Goal: Transaction & Acquisition: Purchase product/service

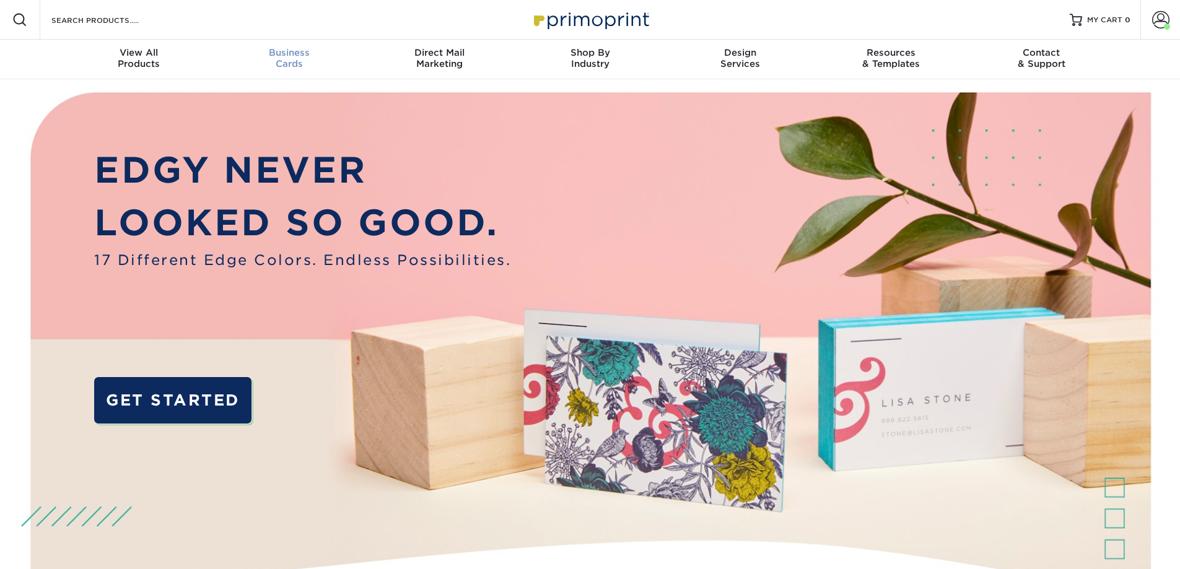
click at [291, 62] on div "Business Cards" at bounding box center [289, 58] width 151 height 22
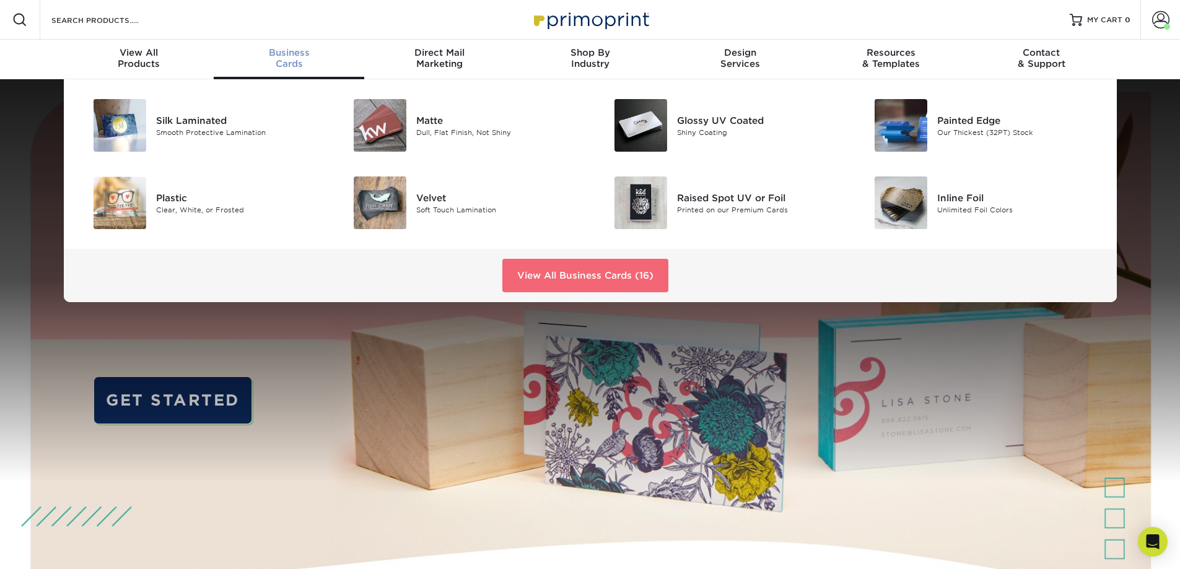
click at [552, 279] on link "View All Business Cards (16)" at bounding box center [585, 275] width 166 height 33
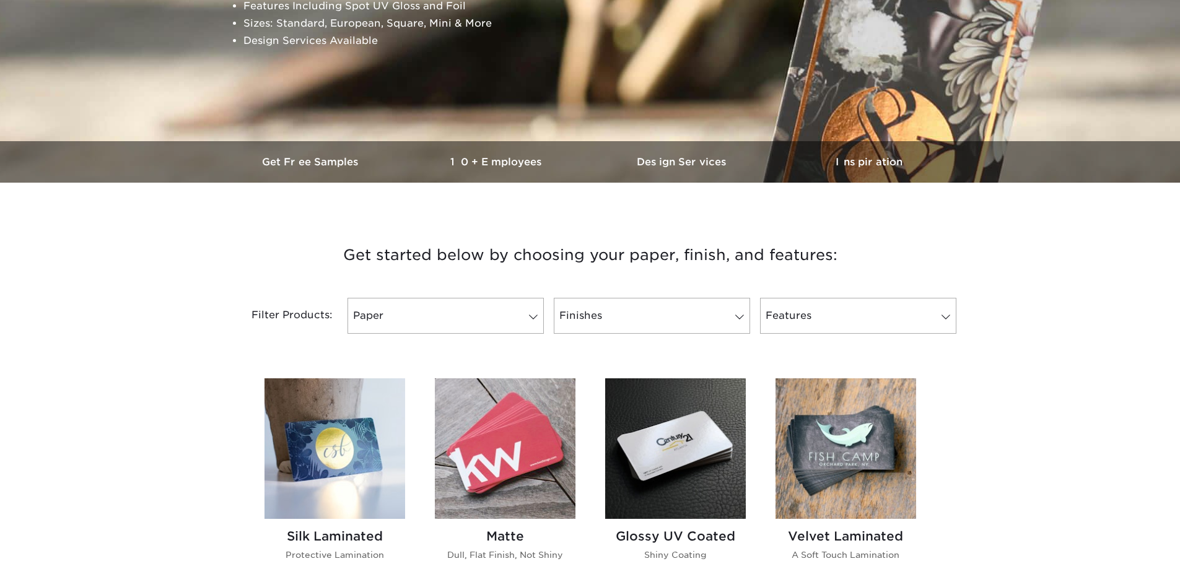
scroll to position [434, 0]
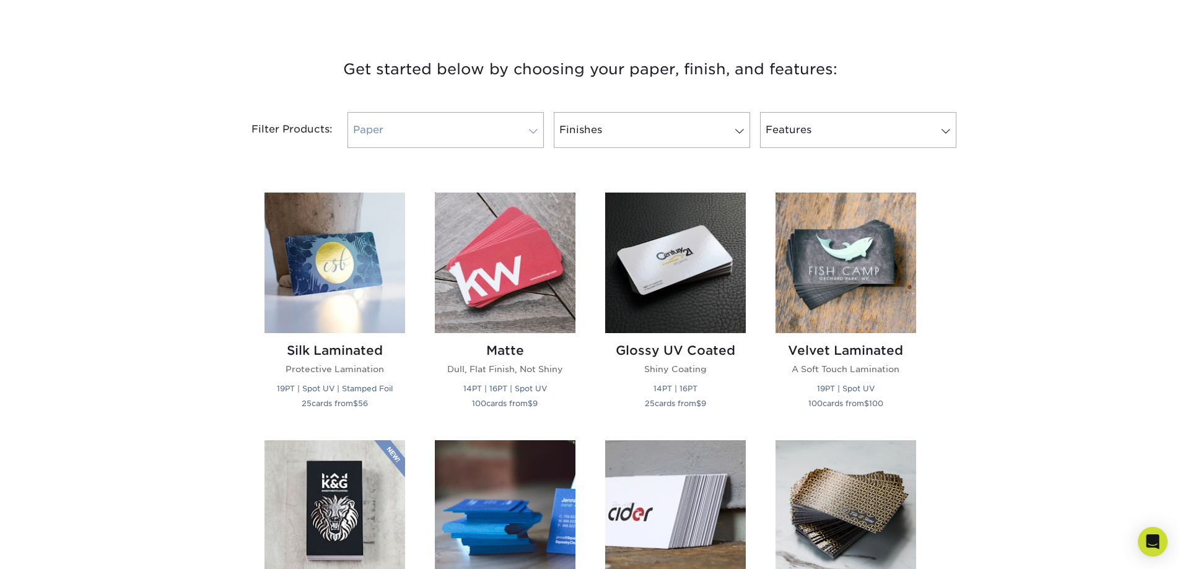
click at [525, 131] on span at bounding box center [533, 131] width 17 height 10
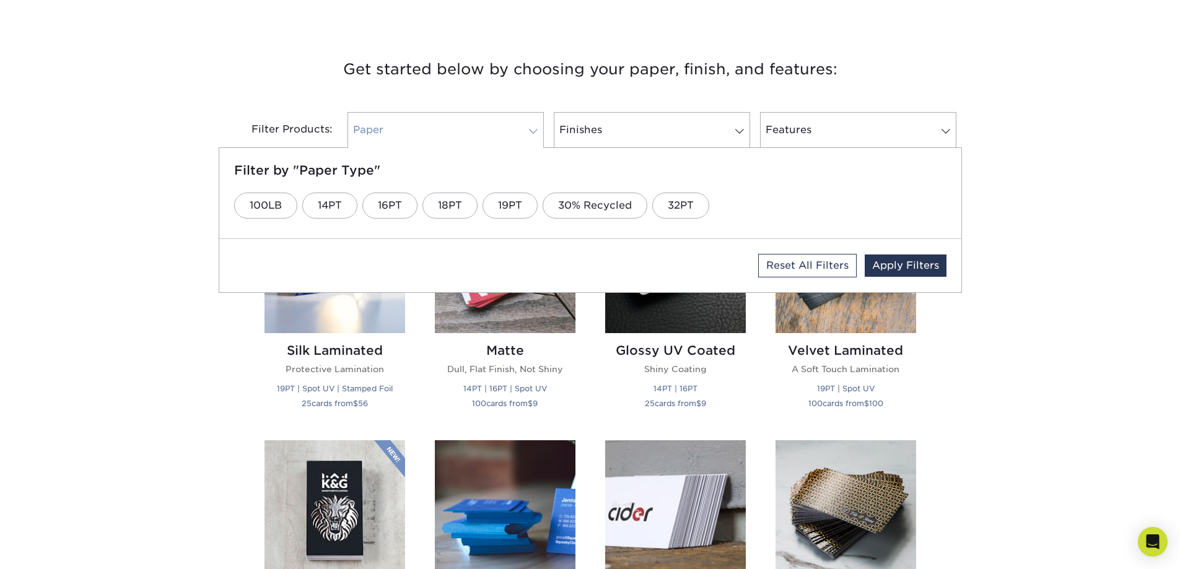
click at [525, 131] on span at bounding box center [533, 131] width 17 height 10
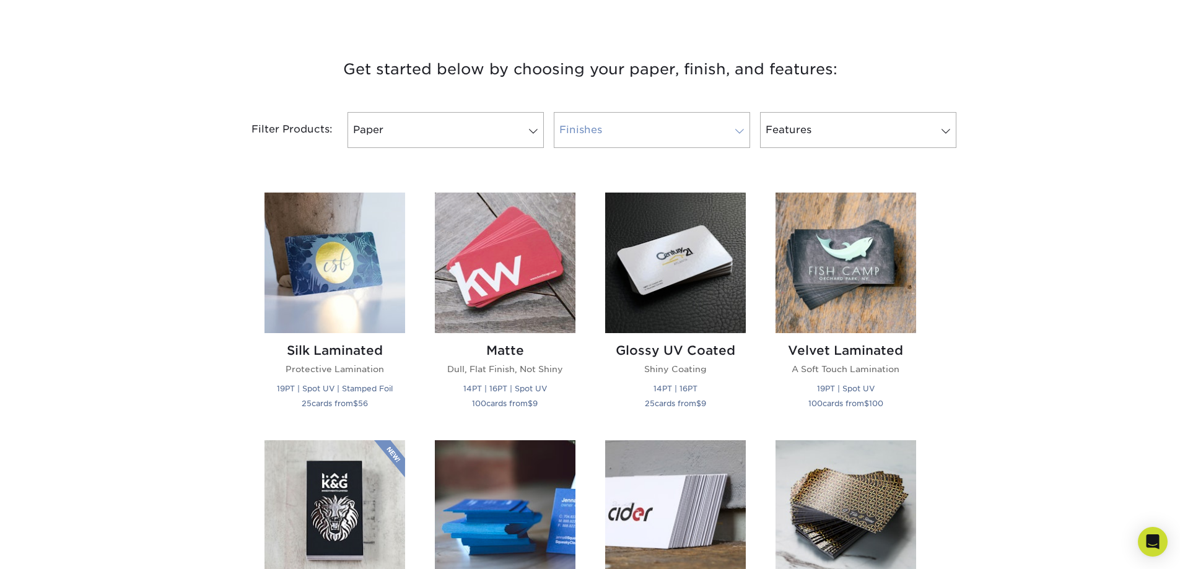
click at [730, 121] on link "Finishes" at bounding box center [652, 130] width 196 height 36
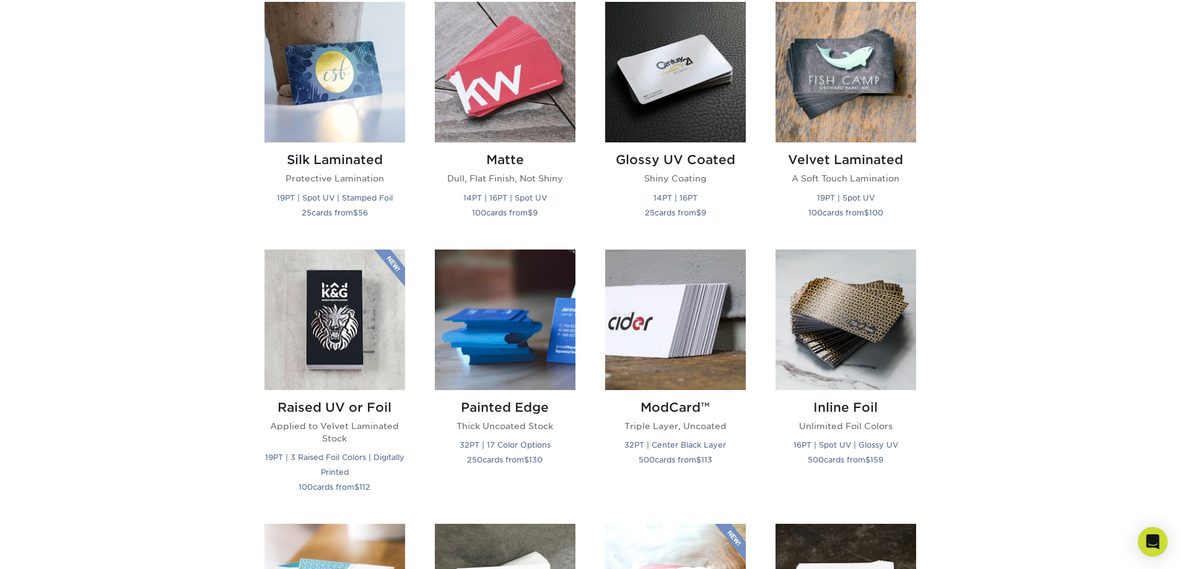
scroll to position [620, 0]
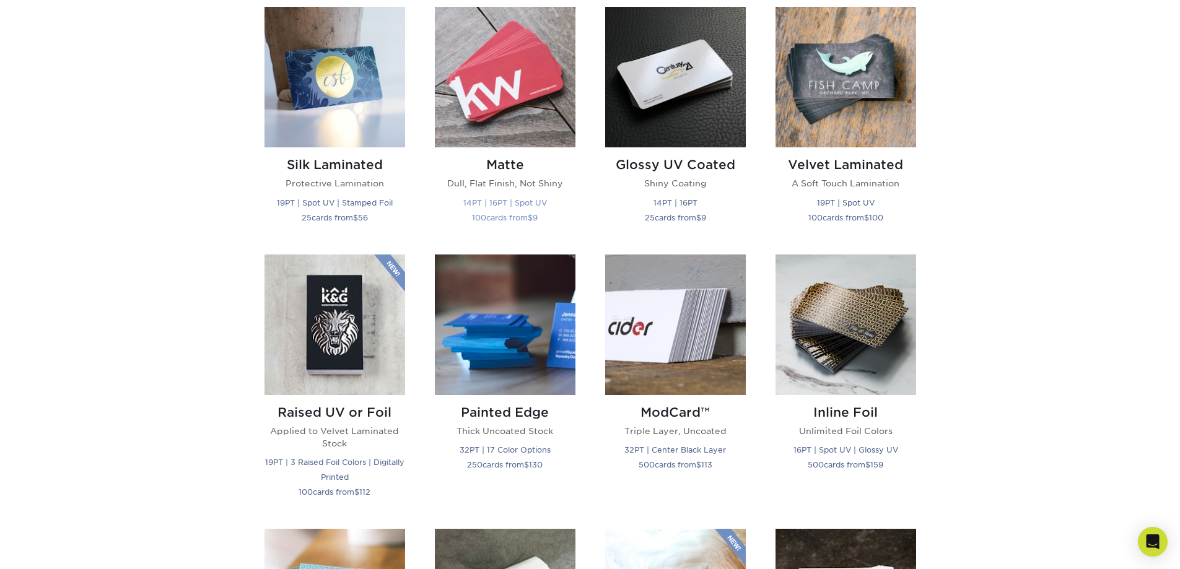
click at [501, 162] on h2 "Matte" at bounding box center [505, 164] width 141 height 15
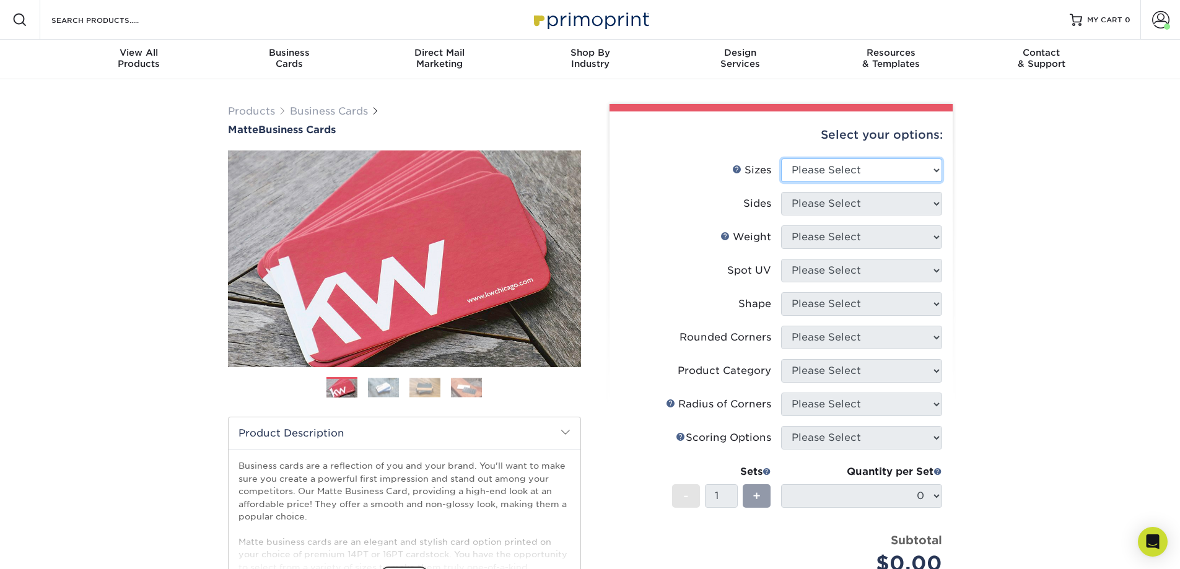
click at [895, 165] on select "Please Select 1.5" x 3.5" - Mini 1.75" x 3.5" - Mini 2" x 2" - Square 2" x 3" -…" at bounding box center [861, 171] width 161 height 24
select select "2.00x3.00"
click at [781, 159] on select "Please Select 1.5" x 3.5" - Mini 1.75" x 3.5" - Mini 2" x 2" - Square 2" x 3" -…" at bounding box center [861, 171] width 161 height 24
click at [902, 206] on select "Please Select Print Both Sides Print Front Only" at bounding box center [861, 204] width 161 height 24
select select "32d3c223-f82c-492b-b915-ba065a00862f"
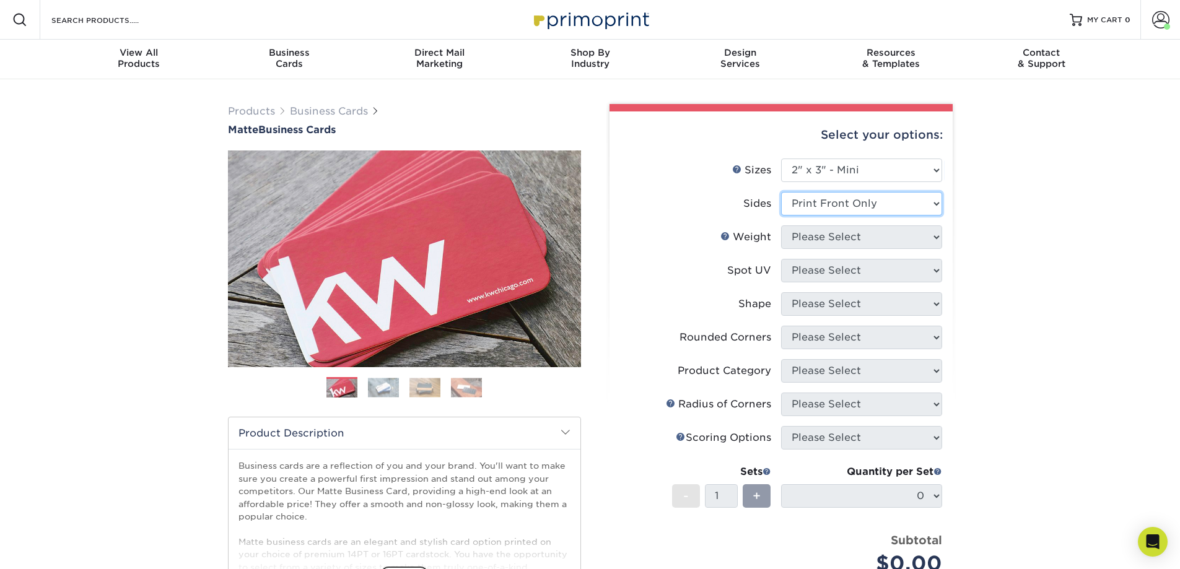
click at [781, 192] on select "Please Select Print Both Sides Print Front Only" at bounding box center [861, 204] width 161 height 24
click at [874, 239] on select "Please Select 14PT 16PT" at bounding box center [861, 238] width 161 height 24
select select "14PT"
click at [781, 226] on select "Please Select 14PT 16PT" at bounding box center [861, 238] width 161 height 24
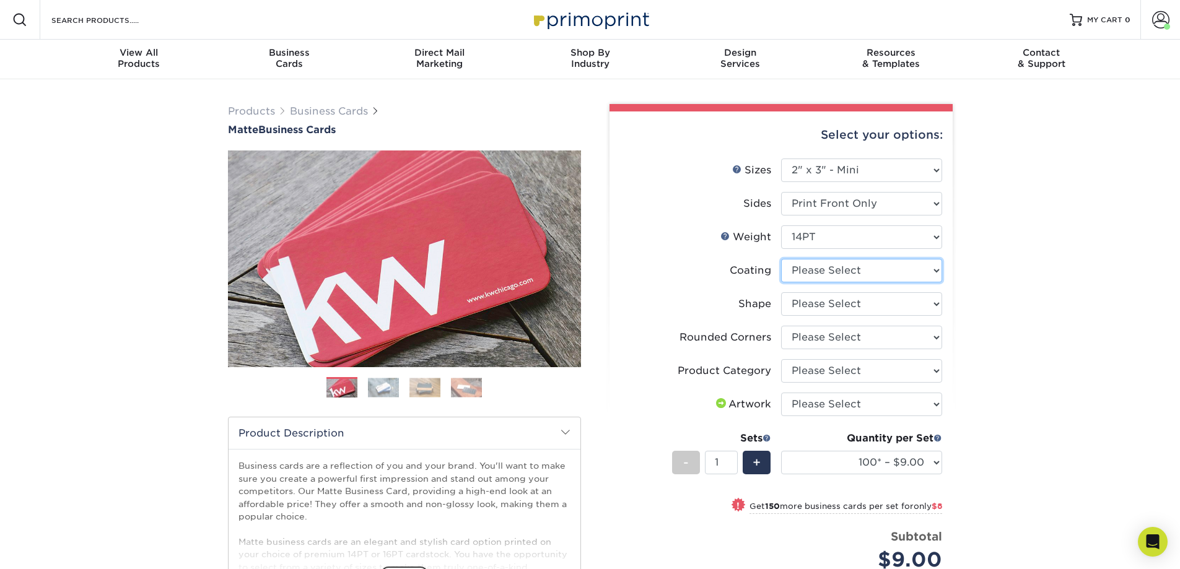
click at [900, 274] on select at bounding box center [861, 271] width 161 height 24
select select "121bb7b5-3b4d-429f-bd8d-bbf80e953313"
click at [781, 259] on select at bounding box center [861, 271] width 161 height 24
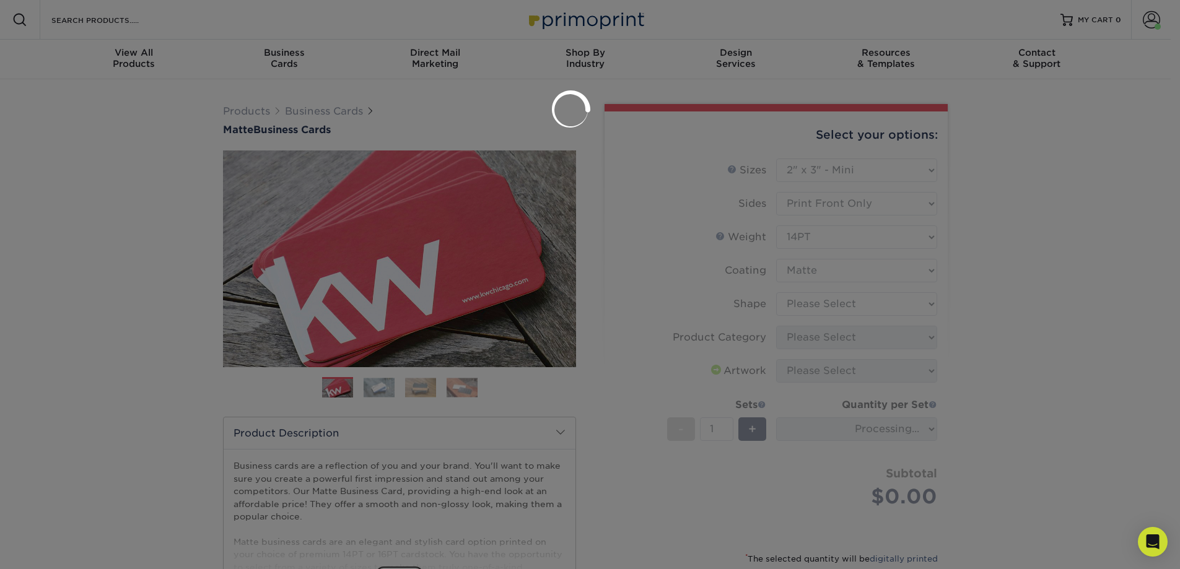
select select "-1"
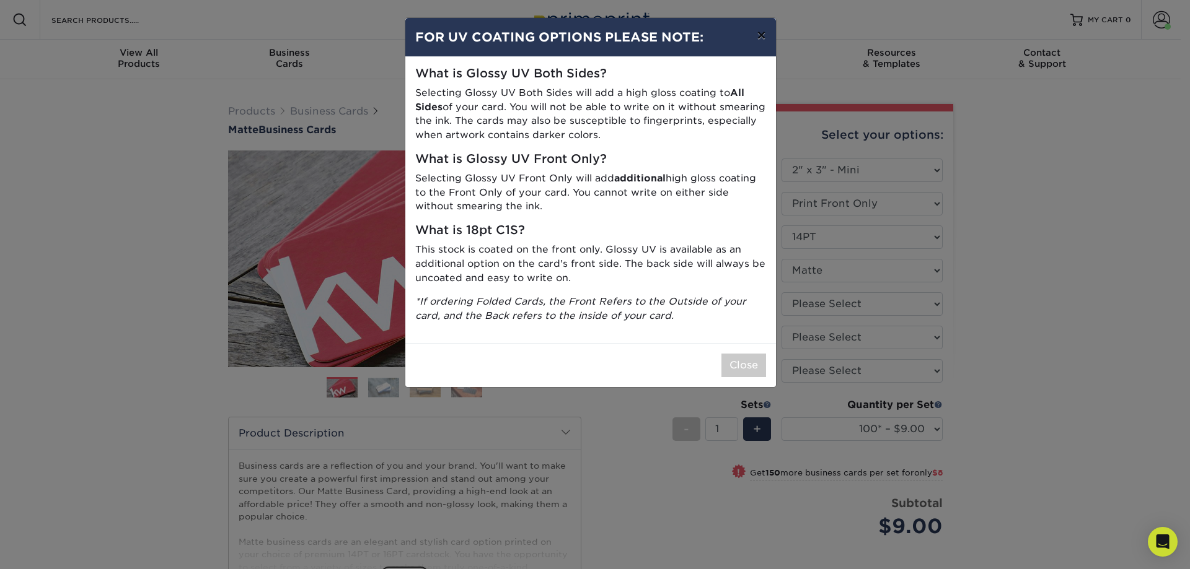
click at [757, 35] on button "×" at bounding box center [761, 35] width 28 height 35
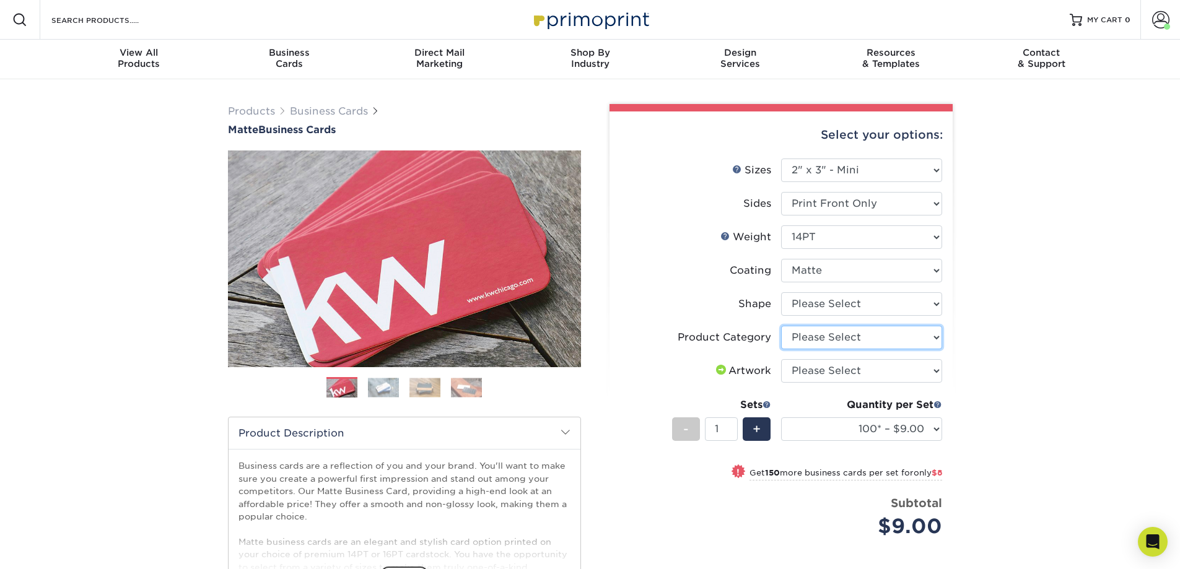
click at [911, 343] on select "Please Select Business Cards" at bounding box center [861, 338] width 161 height 24
drag, startPoint x: 911, startPoint y: 341, endPoint x: 906, endPoint y: 331, distance: 10.8
click at [911, 341] on select "Please Select Business Cards" at bounding box center [861, 338] width 161 height 24
click at [906, 309] on select "Please Select Standard" at bounding box center [861, 304] width 161 height 24
click at [906, 304] on select "Please Select Standard" at bounding box center [861, 304] width 161 height 24
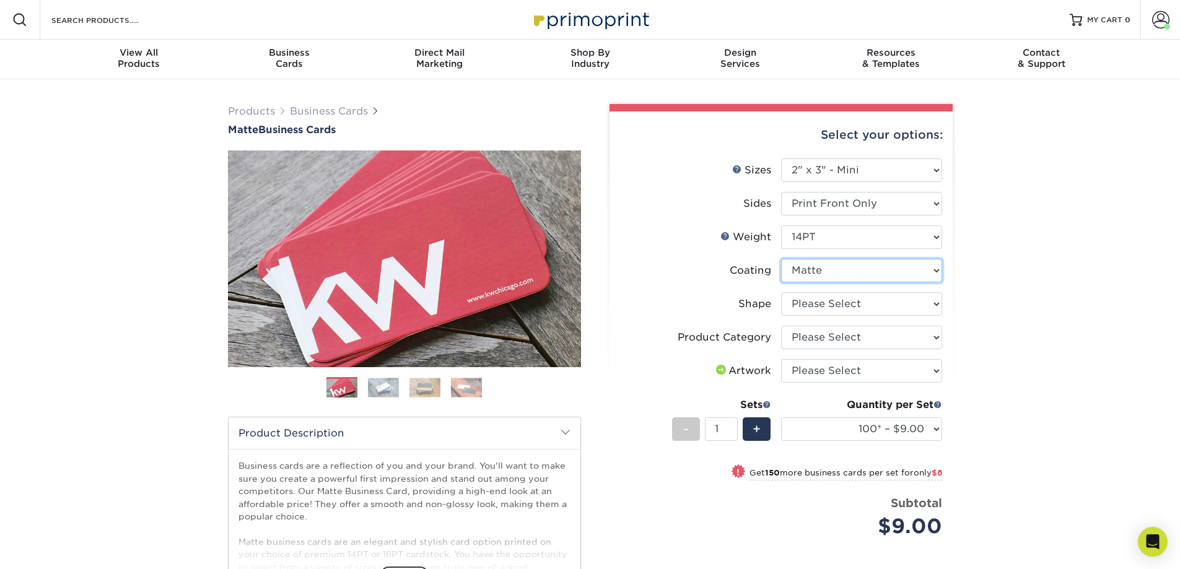
click at [896, 278] on select at bounding box center [861, 271] width 161 height 24
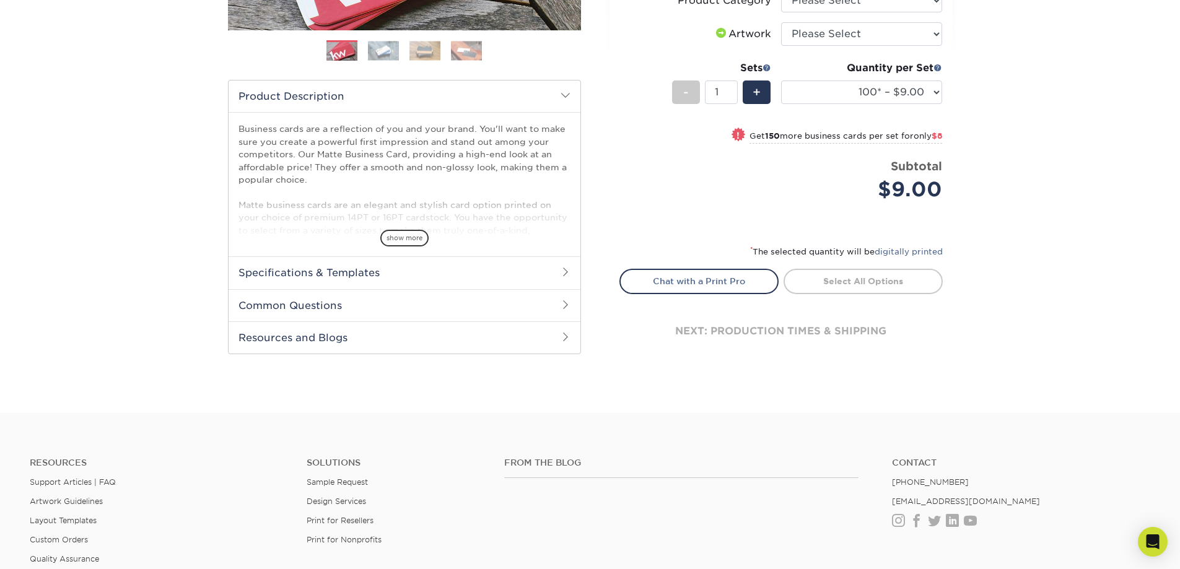
scroll to position [372, 0]
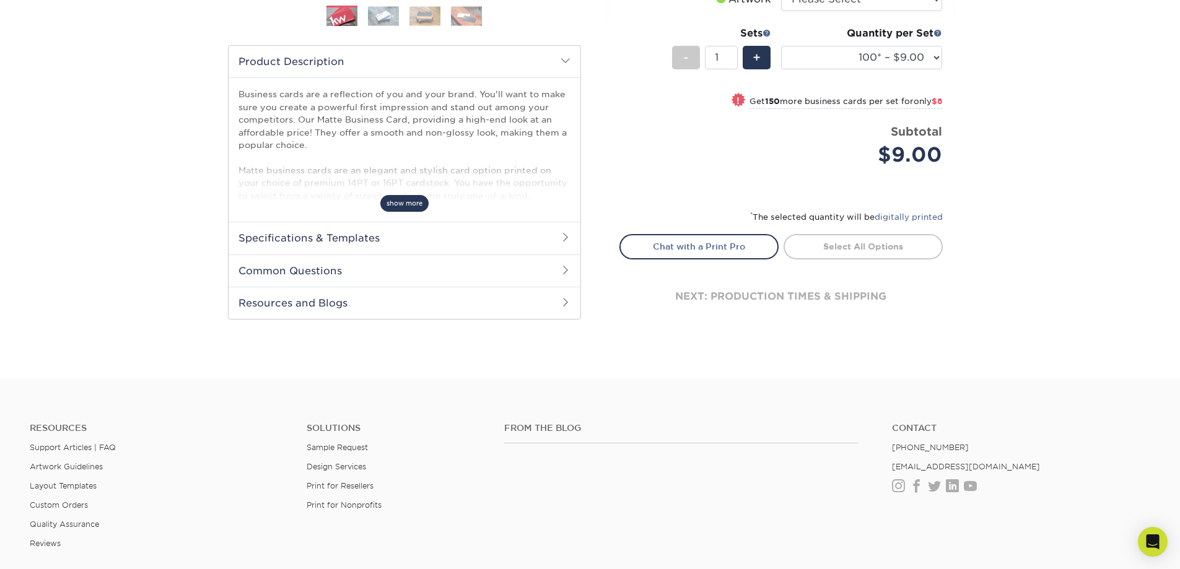
click at [395, 203] on span "show more" at bounding box center [404, 203] width 48 height 17
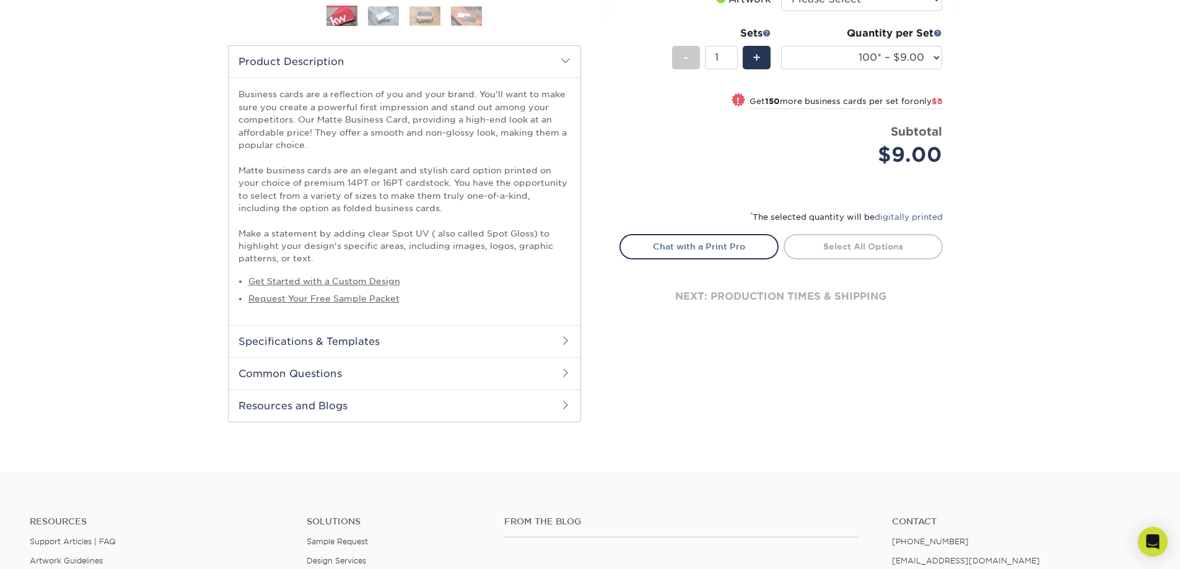
click at [559, 340] on h2 "Specifications & Templates" at bounding box center [405, 341] width 352 height 32
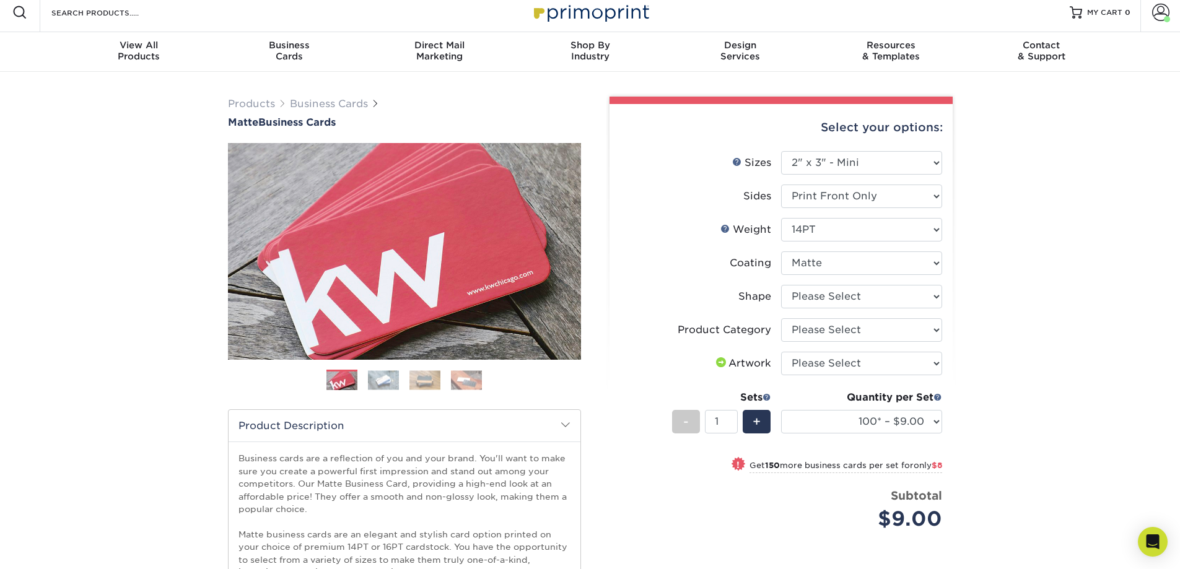
scroll to position [0, 0]
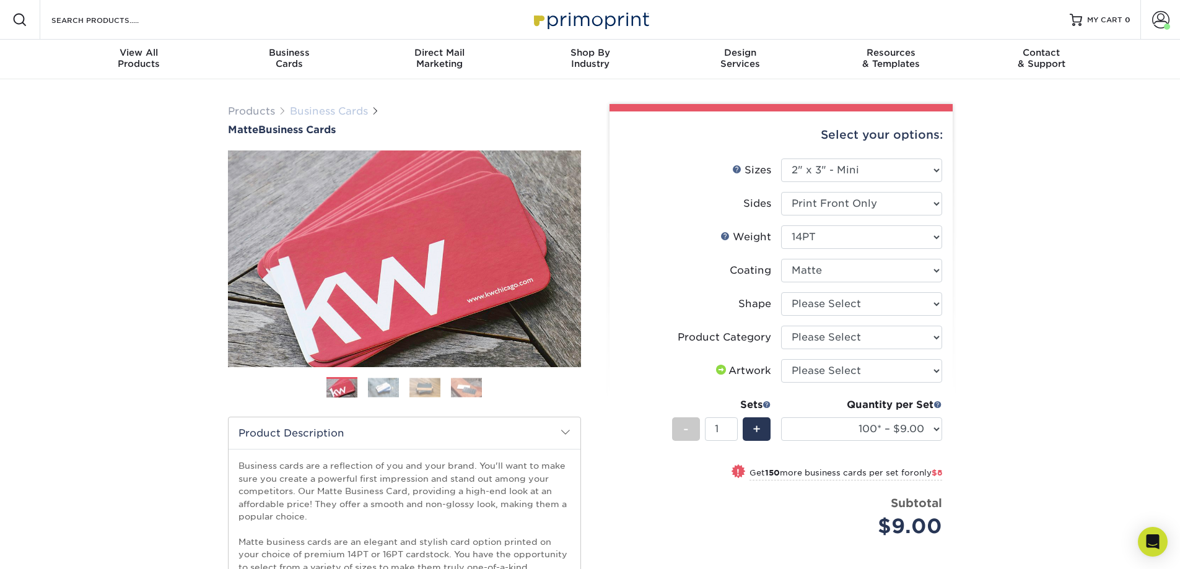
click at [331, 113] on link "Business Cards" at bounding box center [329, 111] width 78 height 12
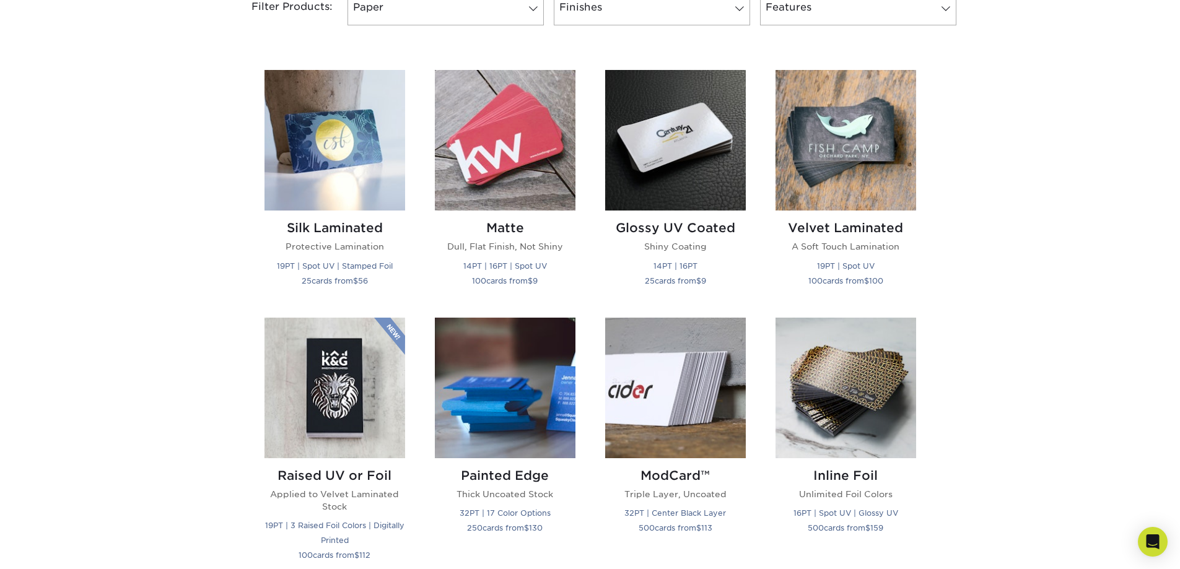
scroll to position [558, 0]
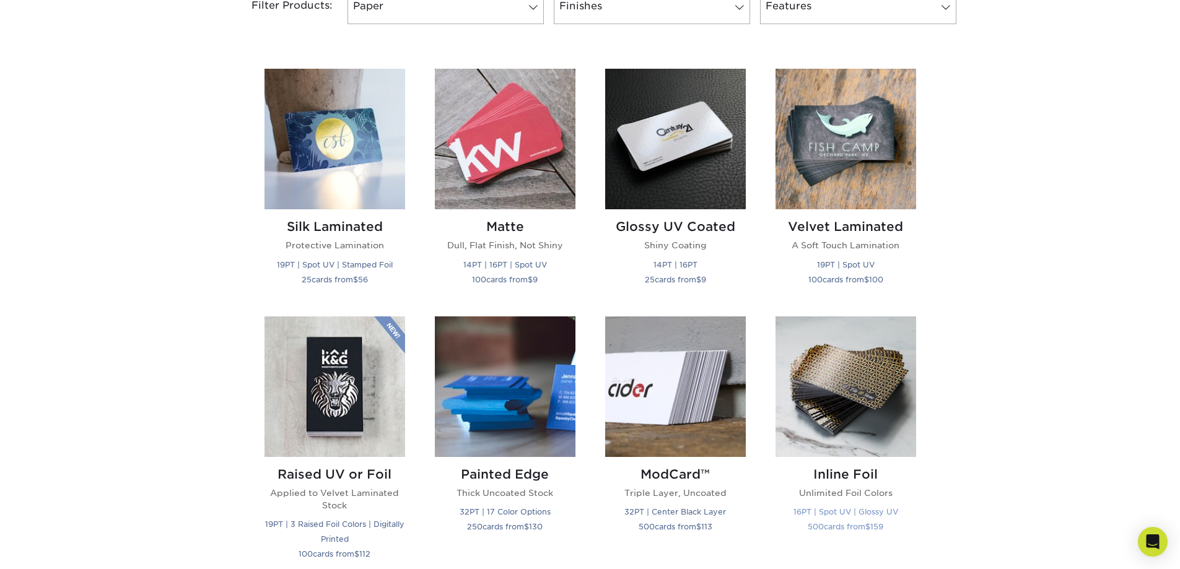
click at [846, 476] on h2 "Inline Foil" at bounding box center [846, 474] width 141 height 15
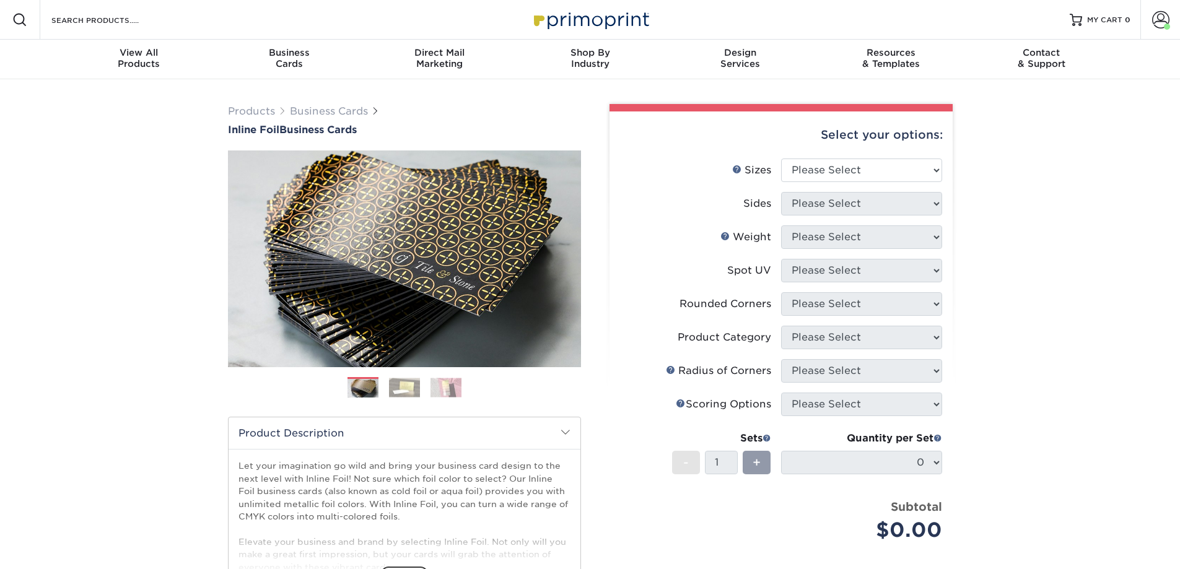
click at [401, 386] on img at bounding box center [404, 387] width 31 height 19
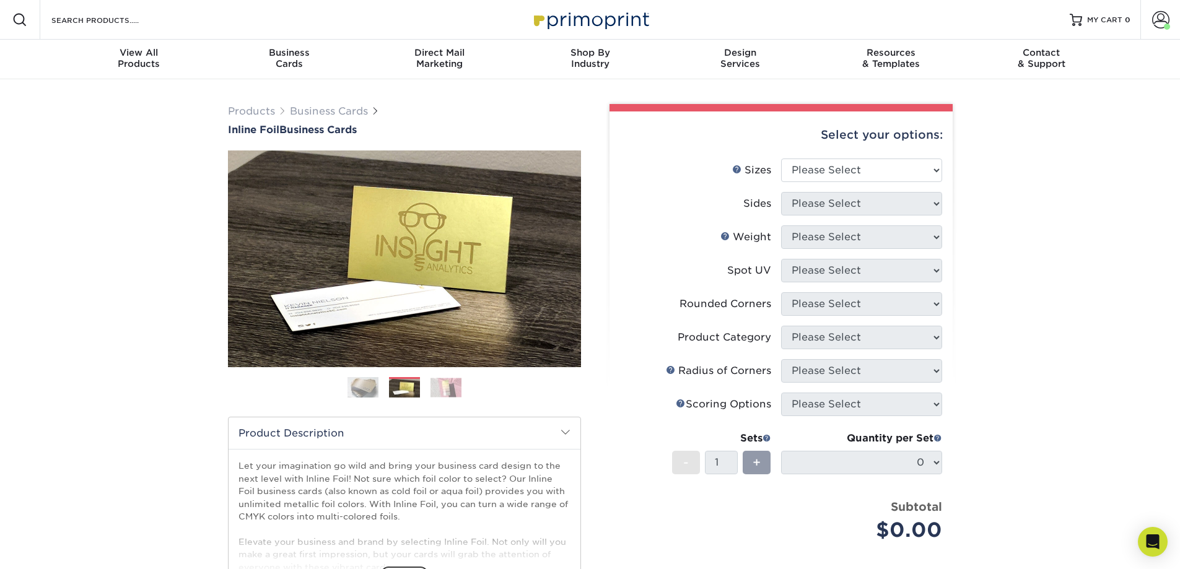
click at [444, 383] on img at bounding box center [446, 387] width 31 height 19
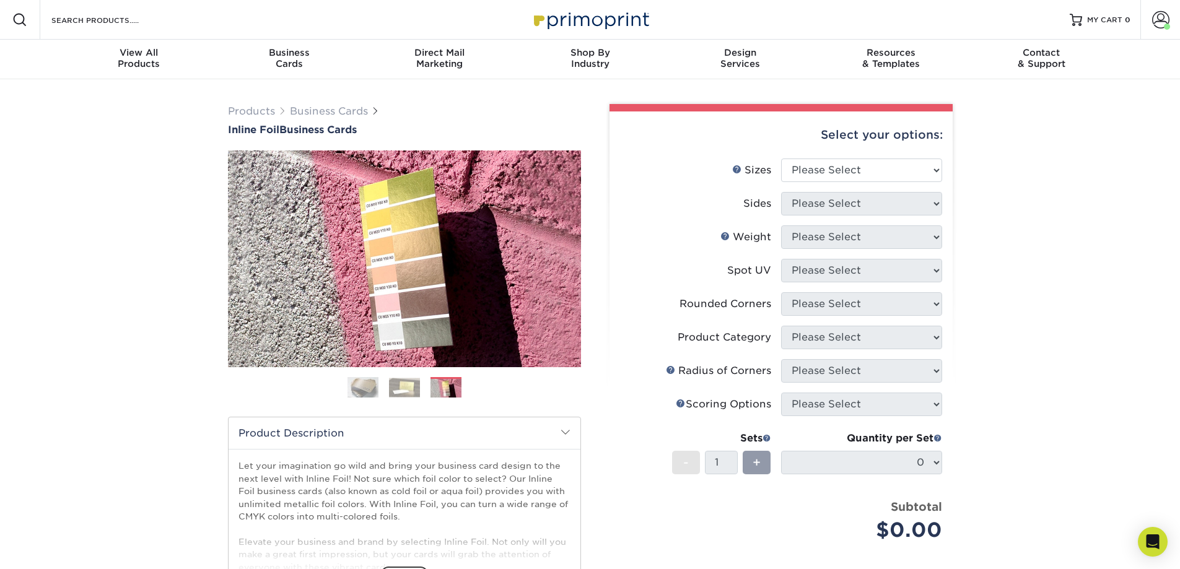
click at [369, 381] on img at bounding box center [363, 387] width 31 height 31
